Goal: Task Accomplishment & Management: Manage account settings

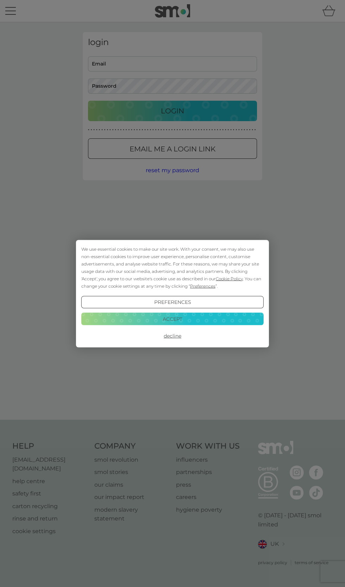
click at [220, 315] on button "Accept" at bounding box center [172, 319] width 182 height 13
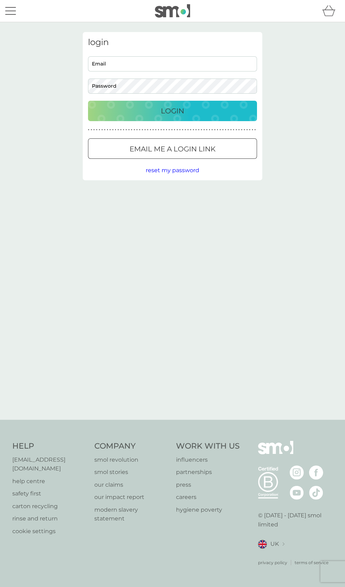
click at [183, 63] on input "Email" at bounding box center [172, 63] width 169 height 15
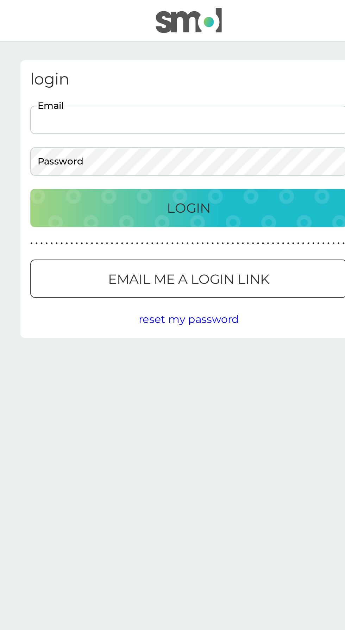
click at [151, 66] on input "Email" at bounding box center [172, 63] width 169 height 15
click at [171, 62] on input "Email" at bounding box center [172, 63] width 169 height 15
type input "[EMAIL_ADDRESS][DOMAIN_NAME]"
click at [198, 109] on div "Login" at bounding box center [172, 110] width 155 height 11
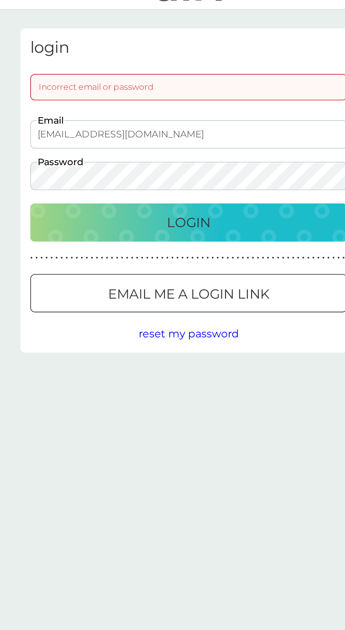
click at [206, 138] on div "Login" at bounding box center [172, 135] width 155 height 11
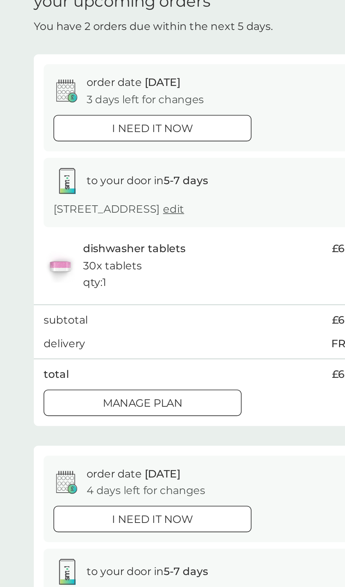
click at [172, 255] on div "Manage plan" at bounding box center [140, 251] width 105 height 9
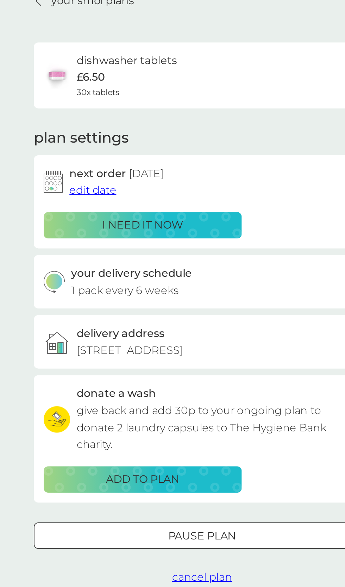
click at [182, 326] on div at bounding box center [172, 321] width 25 height 7
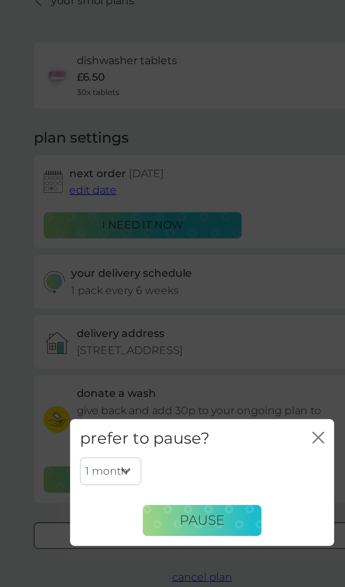
click at [132, 290] on select "1 month 2 months 3 months 4 months 5 months 6 months" at bounding box center [123, 287] width 33 height 15
select select "2"
click at [187, 318] on button "Pause" at bounding box center [172, 313] width 63 height 17
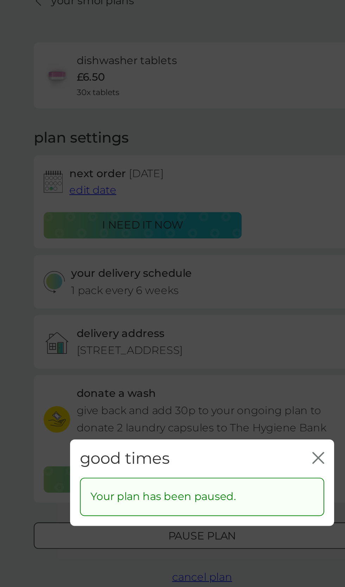
click at [236, 280] on icon "close" at bounding box center [234, 280] width 6 height 6
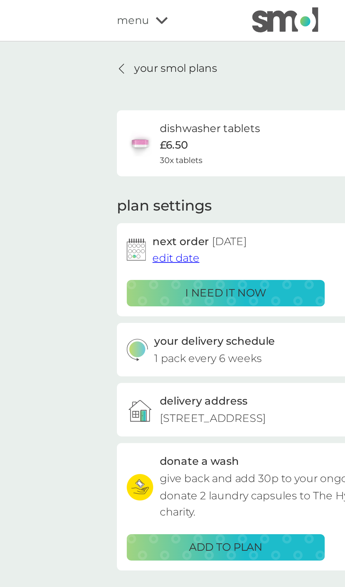
click at [127, 36] on p "your smol plans" at bounding box center [114, 36] width 44 height 9
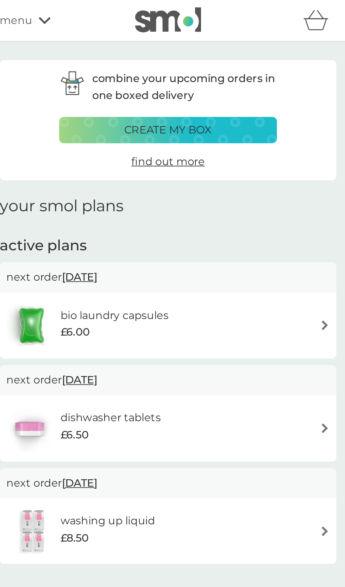
click at [255, 279] on div "washing up liquid £8.50" at bounding box center [172, 283] width 173 height 25
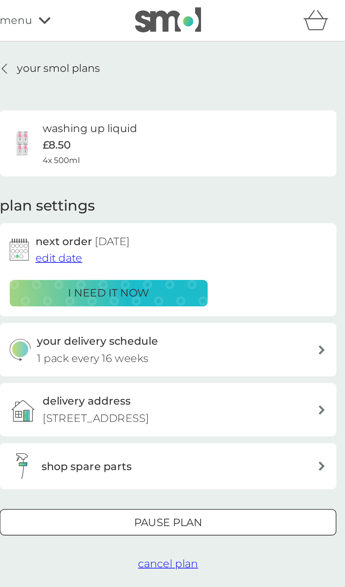
click at [182, 302] on span "cancel plan" at bounding box center [173, 300] width 32 height 7
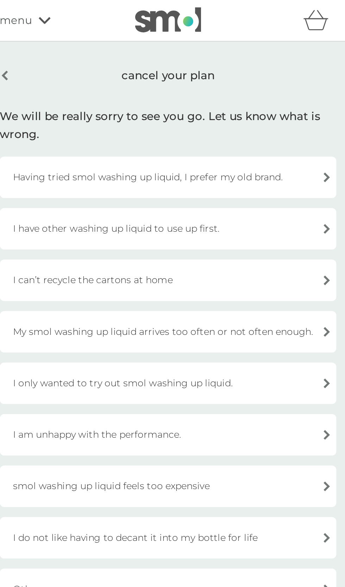
click at [247, 181] on div "My smol washing up liquid arrives too often or not often enough." at bounding box center [173, 177] width 180 height 22
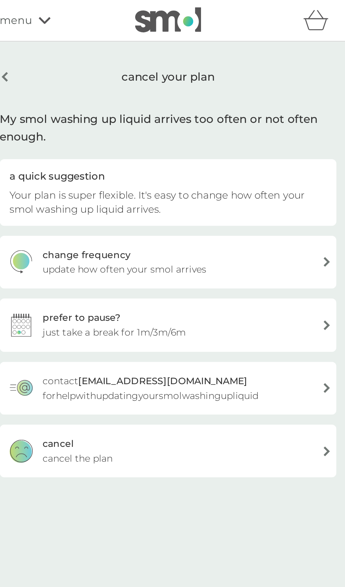
click at [245, 255] on div "cancel cancel the plan" at bounding box center [173, 240] width 180 height 28
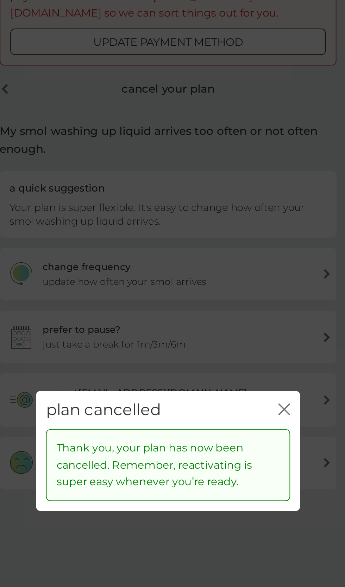
click at [242, 282] on div "plan cancelled close" at bounding box center [172, 271] width 141 height 21
click at [237, 274] on icon "close" at bounding box center [234, 271] width 6 height 6
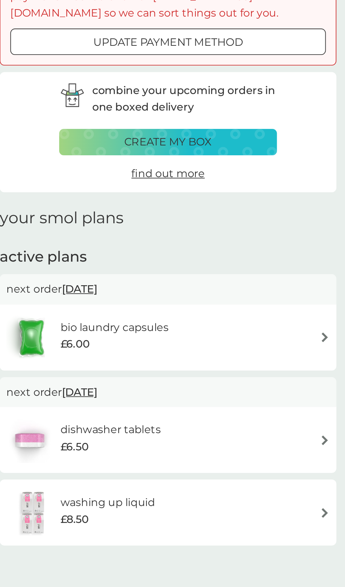
click at [255, 300] on div "dishwasher tablets £6.50" at bounding box center [172, 287] width 173 height 25
